Goal: Information Seeking & Learning: Check status

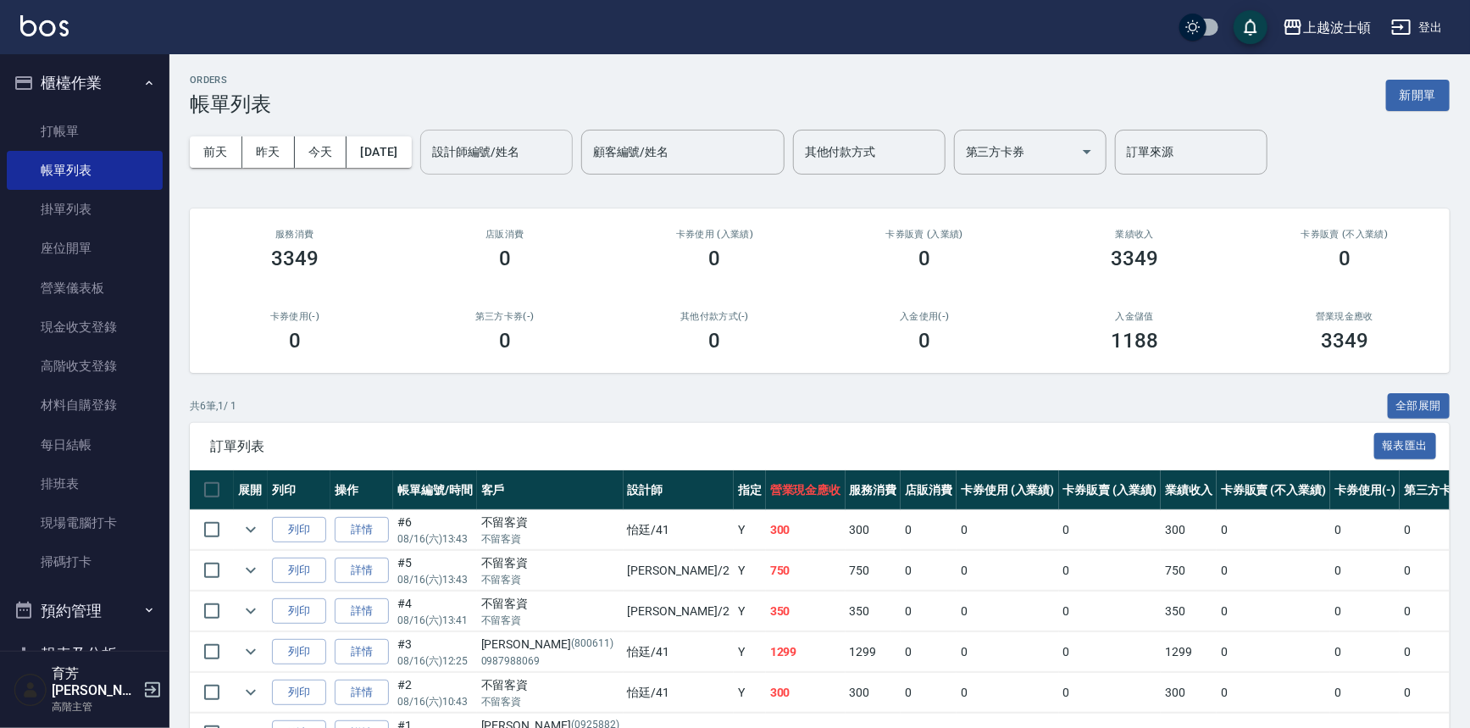
click at [562, 151] on input "設計師編號/姓名" at bounding box center [496, 152] width 137 height 30
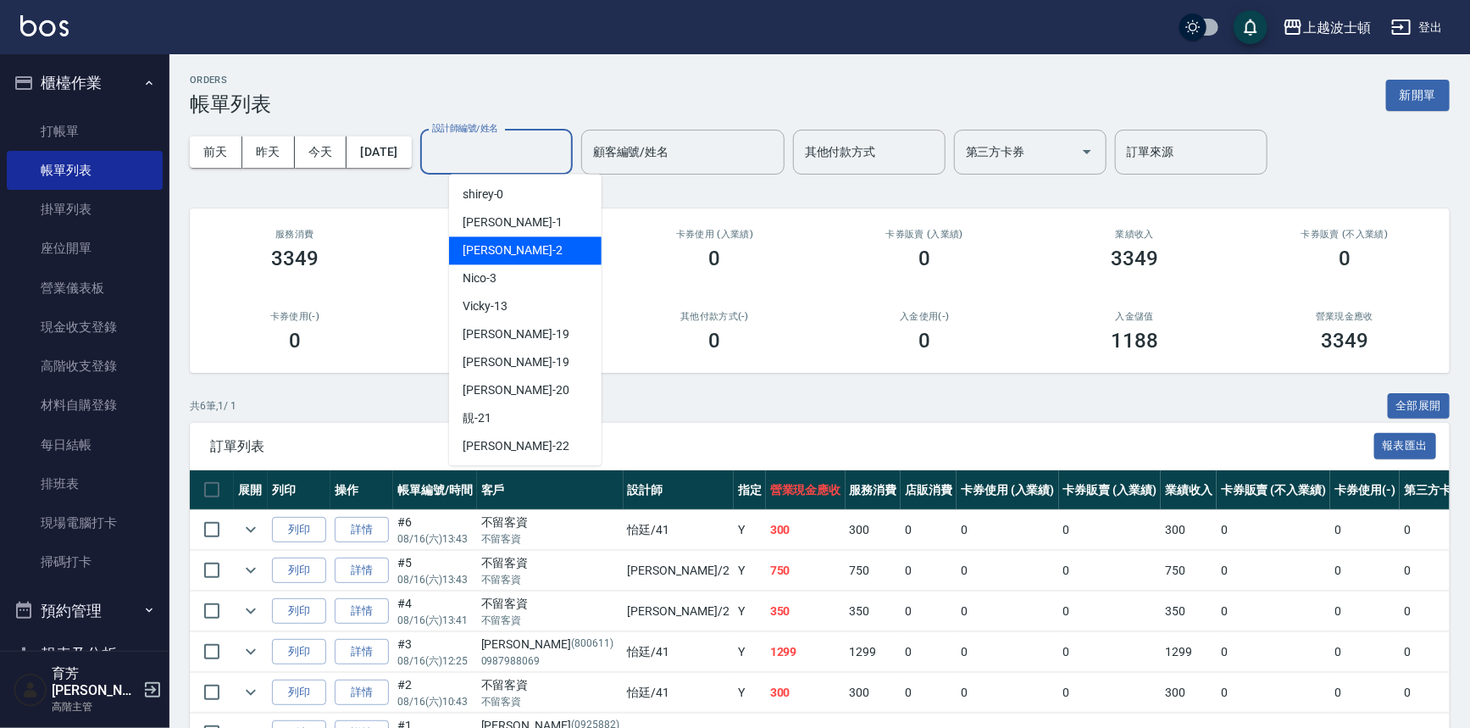
click at [546, 246] on div "Akemi -2" at bounding box center [525, 250] width 152 height 28
type input "Akemi-2"
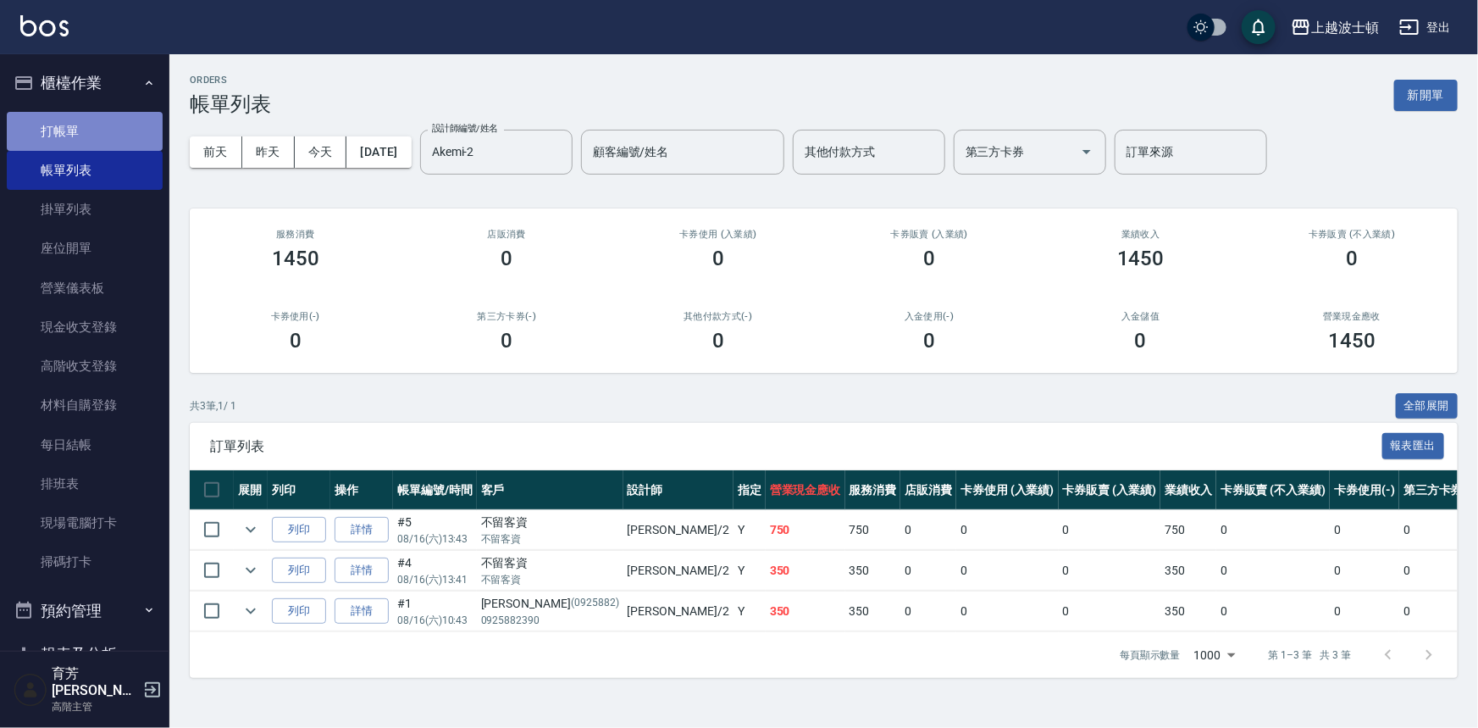
click at [85, 136] on link "打帳單" at bounding box center [85, 131] width 156 height 39
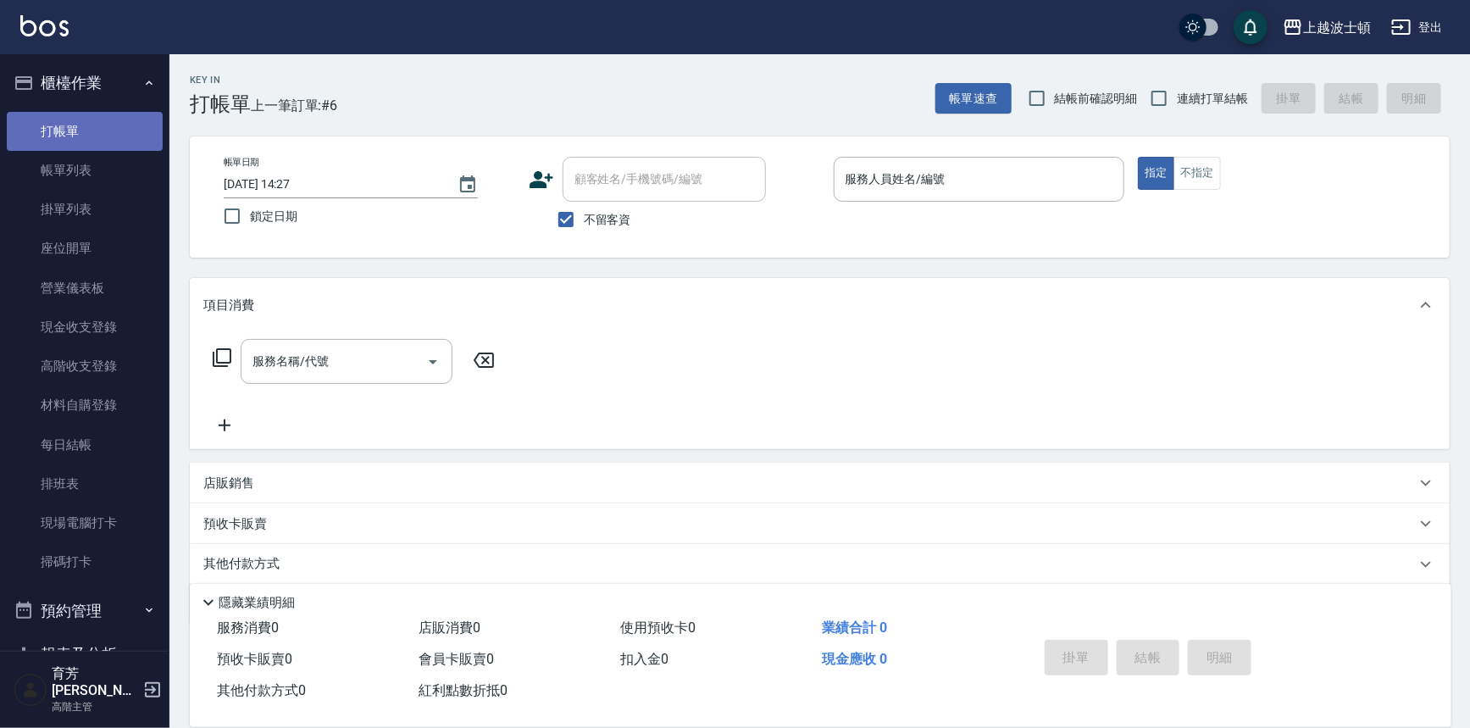
click at [738, 349] on div "服務名稱/代號 服務名稱/代號" at bounding box center [820, 390] width 1260 height 117
click at [737, 349] on div "服務名稱/代號 服務名稱/代號" at bounding box center [820, 390] width 1260 height 117
click at [748, 203] on div "顧客姓名/手機號碼/編號 顧客姓名/手機號碼/編號 不留客資" at bounding box center [674, 197] width 291 height 80
click at [52, 18] on img at bounding box center [44, 25] width 48 height 21
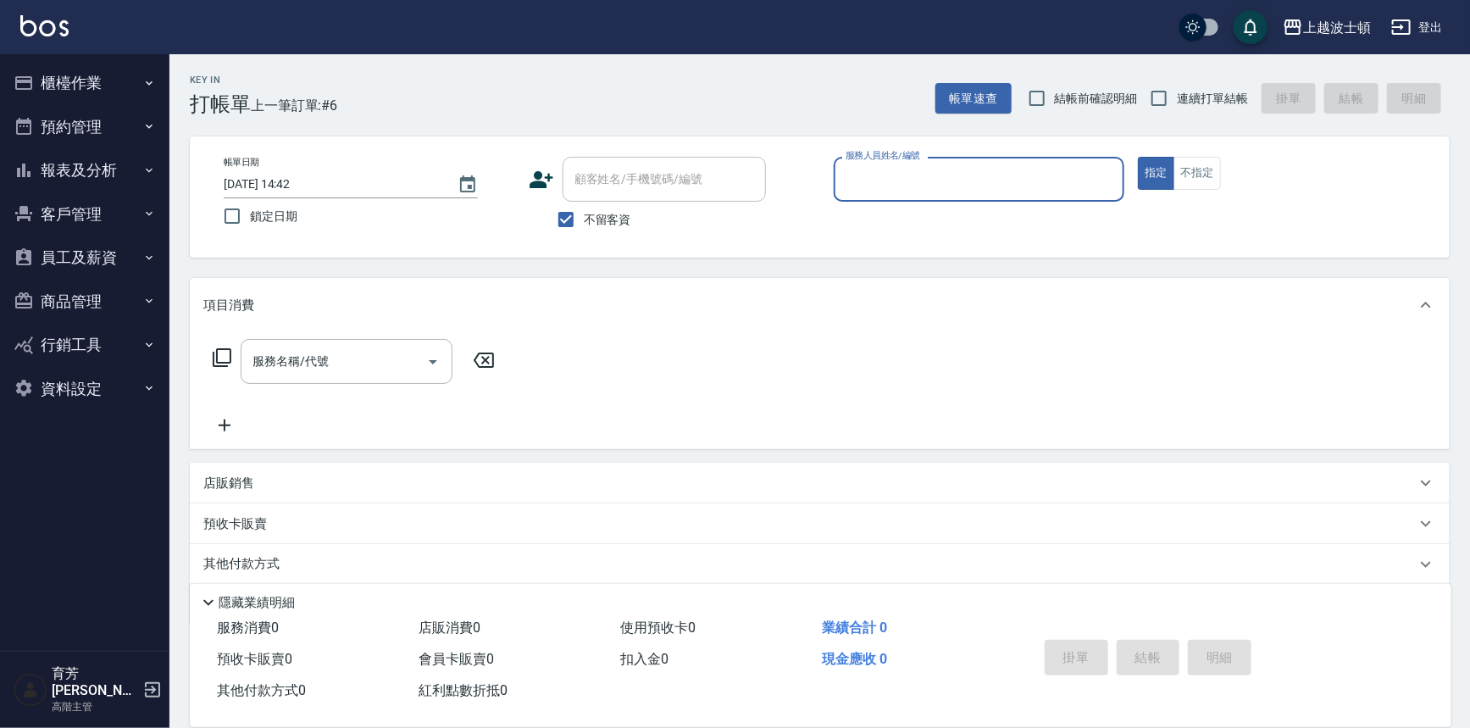
click at [111, 216] on button "客戶管理" at bounding box center [85, 214] width 156 height 44
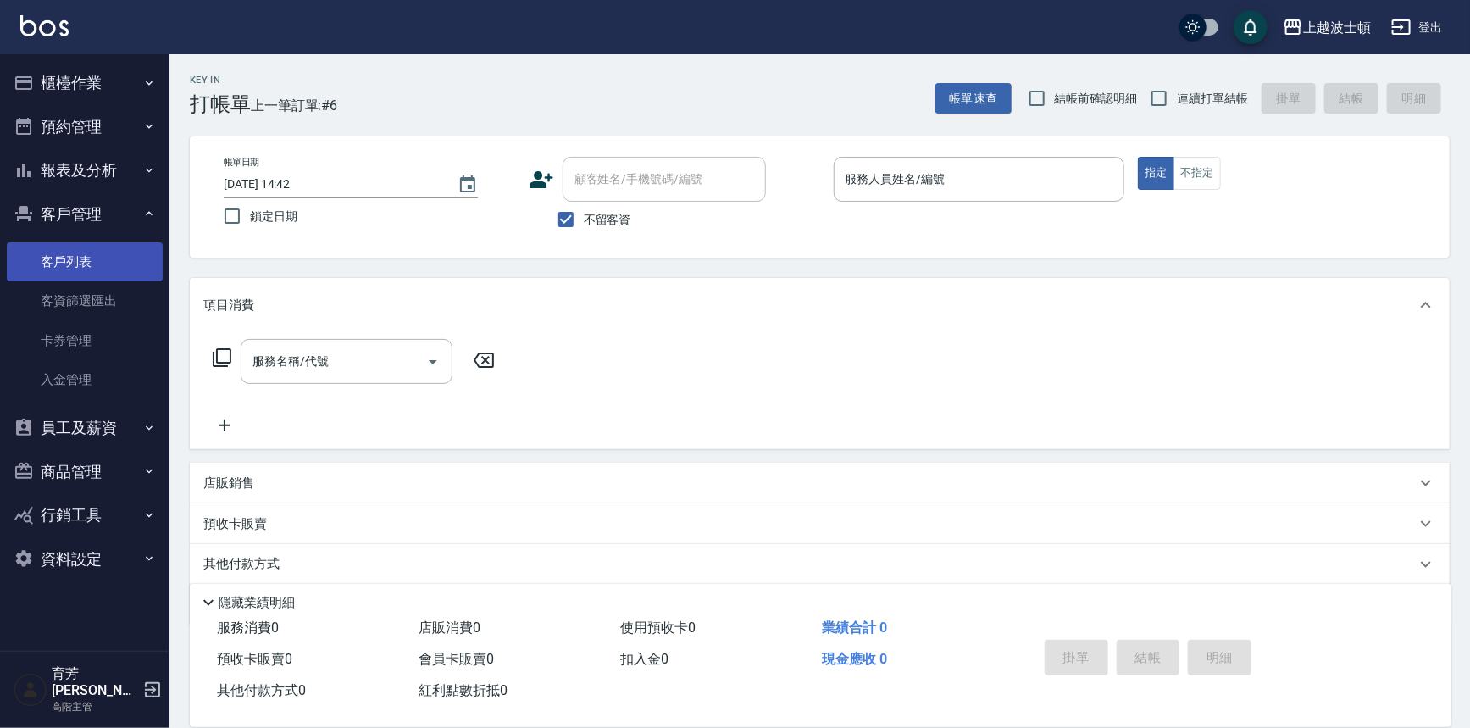
click at [101, 279] on link "客戶列表" at bounding box center [85, 261] width 156 height 39
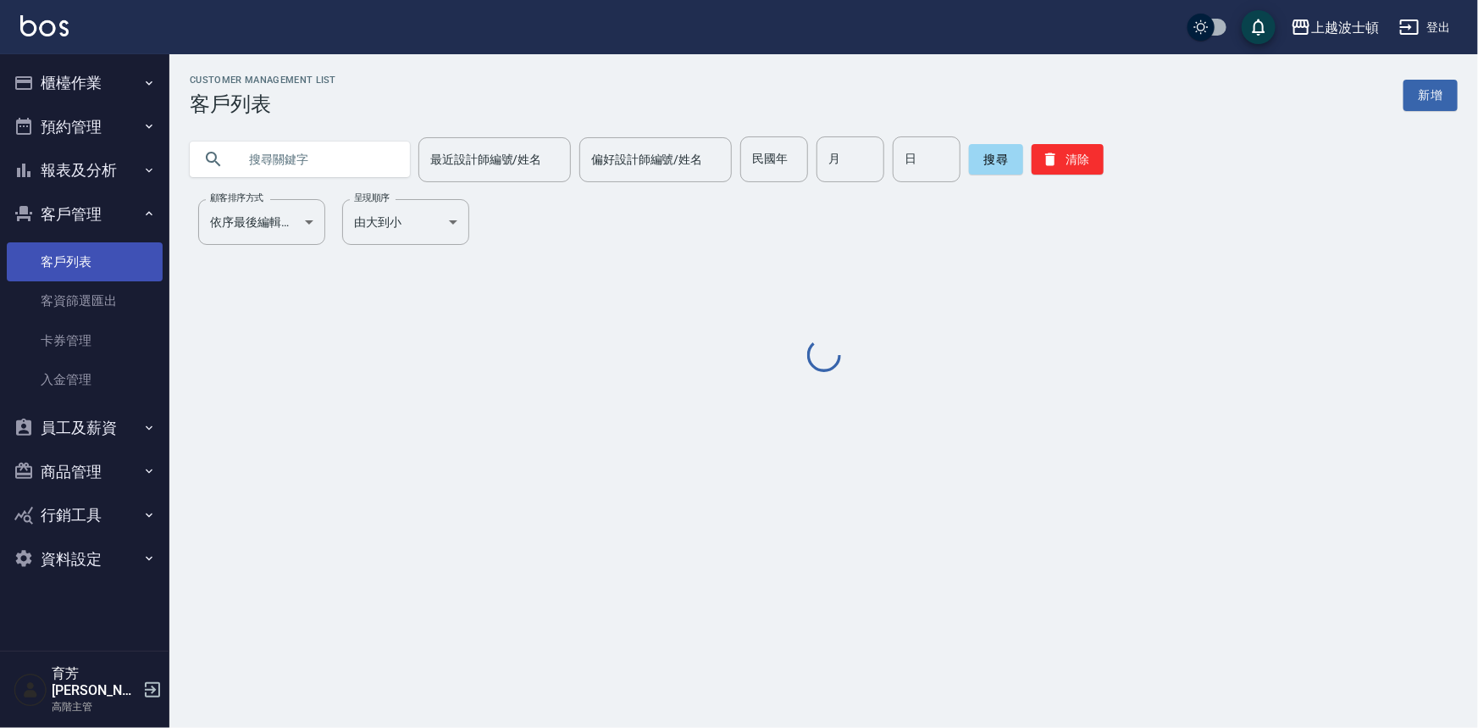
click at [102, 274] on link "客戶列表" at bounding box center [85, 261] width 156 height 39
click at [354, 180] on input "text" at bounding box center [316, 159] width 159 height 46
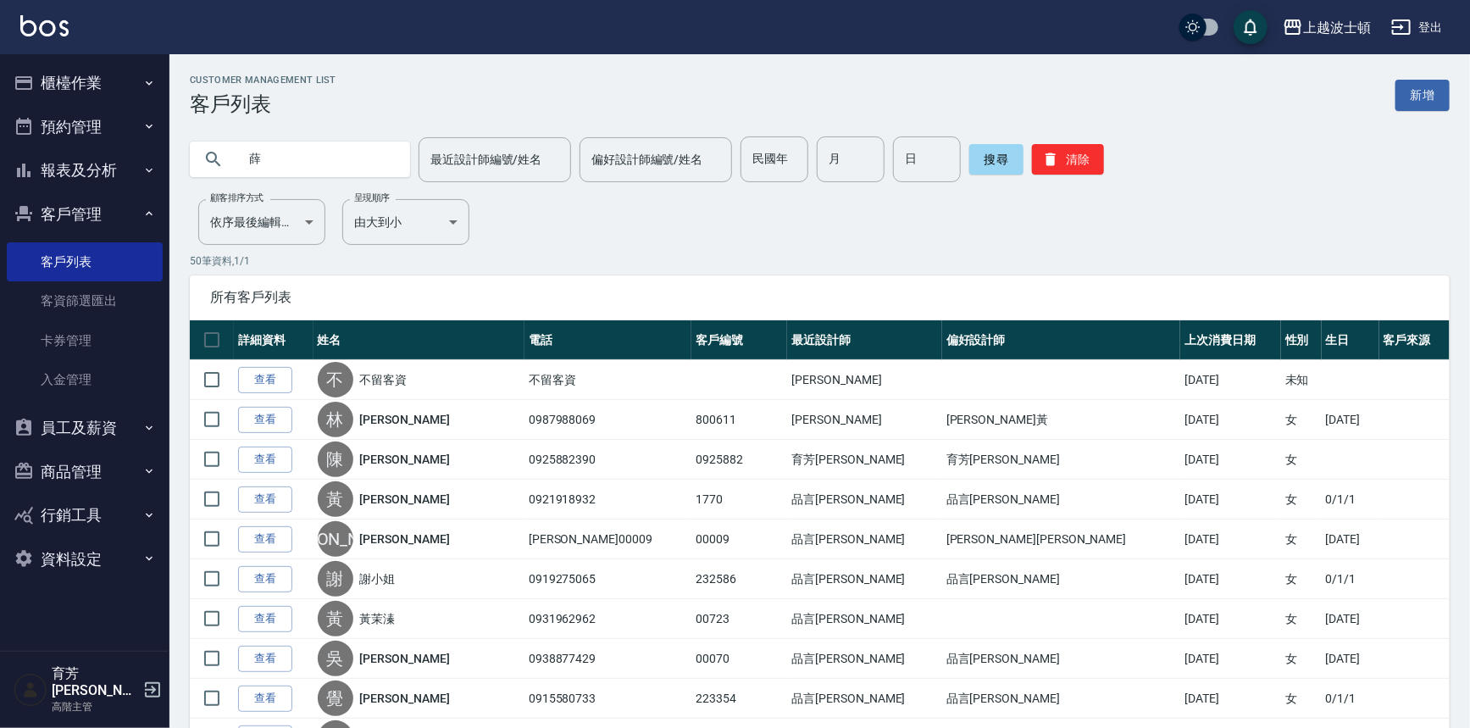
type input "薛"
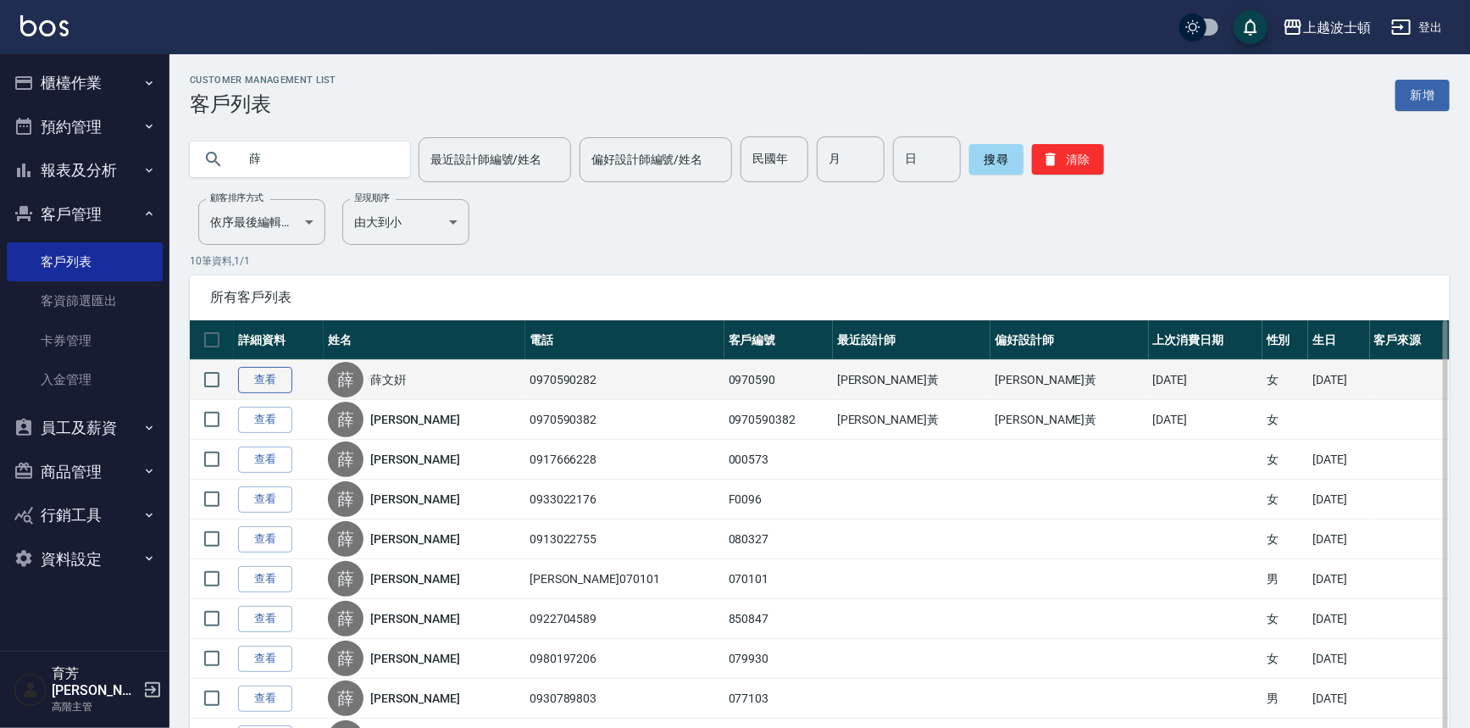
drag, startPoint x: 296, startPoint y: 366, endPoint x: 282, endPoint y: 379, distance: 19.2
click at [295, 366] on td "查看" at bounding box center [279, 380] width 90 height 40
click at [281, 380] on link "查看" at bounding box center [265, 380] width 54 height 26
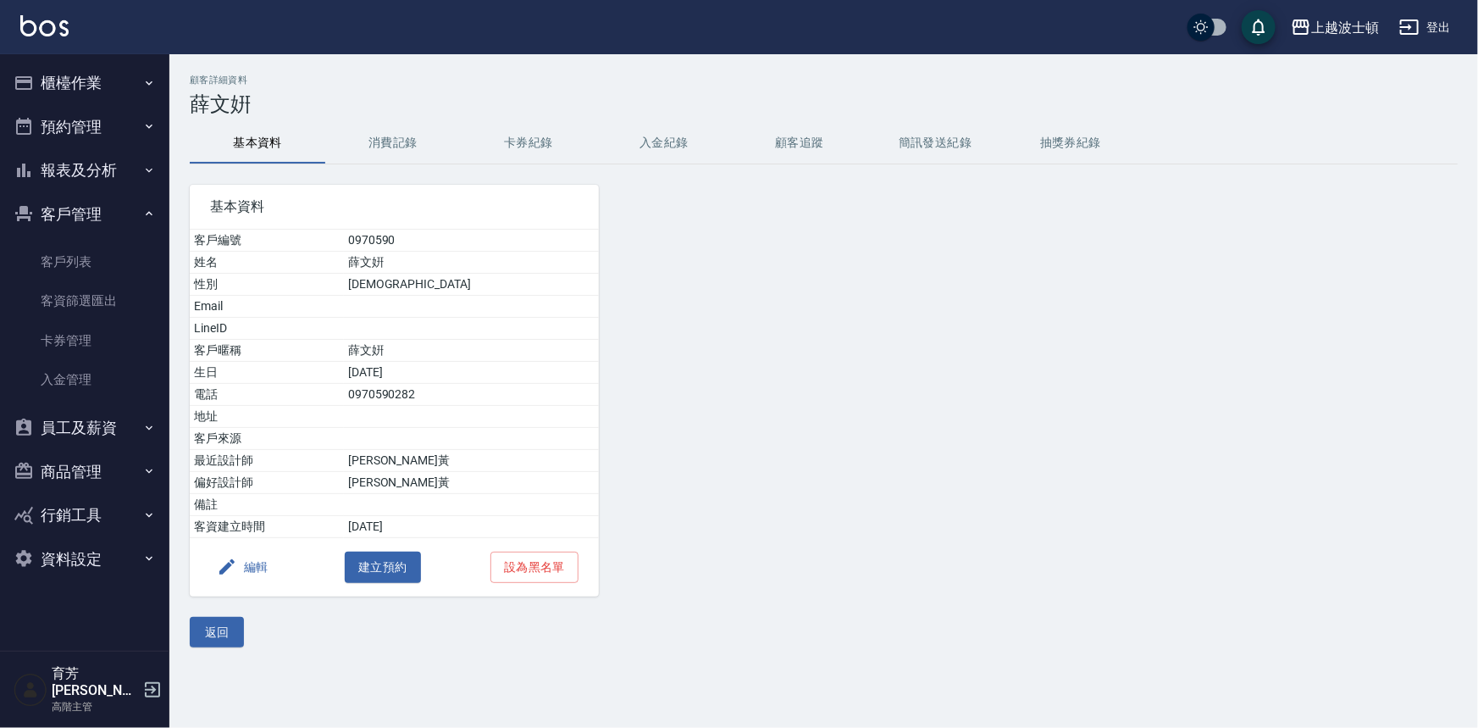
click at [368, 130] on button "消費記錄" at bounding box center [393, 143] width 136 height 41
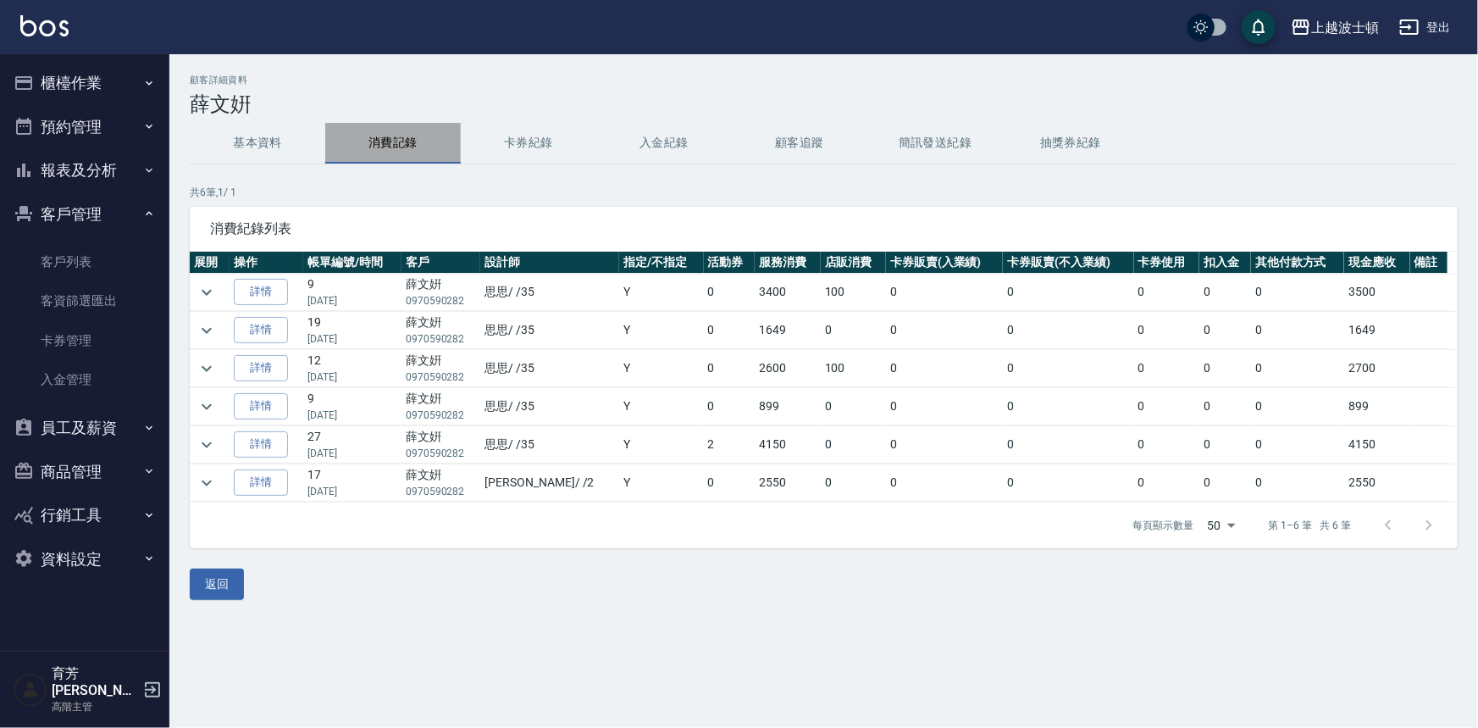
click at [368, 130] on button "消費記錄" at bounding box center [393, 143] width 136 height 41
click at [202, 277] on td at bounding box center [210, 292] width 40 height 37
click at [202, 285] on icon "expand row" at bounding box center [207, 292] width 20 height 20
